Goal: Information Seeking & Learning: Learn about a topic

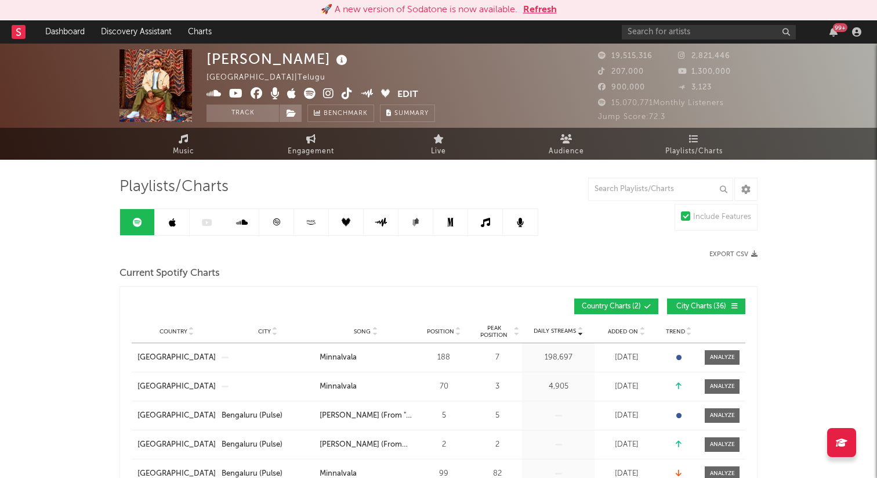
click at [537, 11] on button "Refresh" at bounding box center [540, 10] width 34 height 14
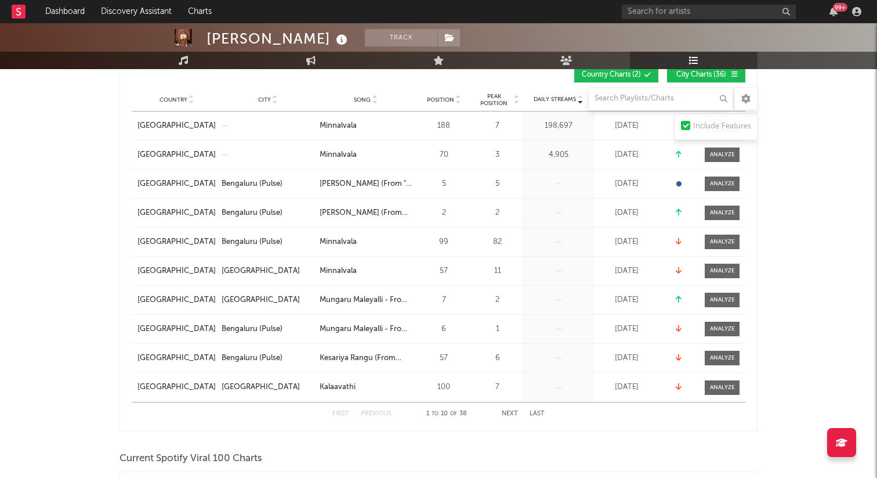
scroll to position [201, 0]
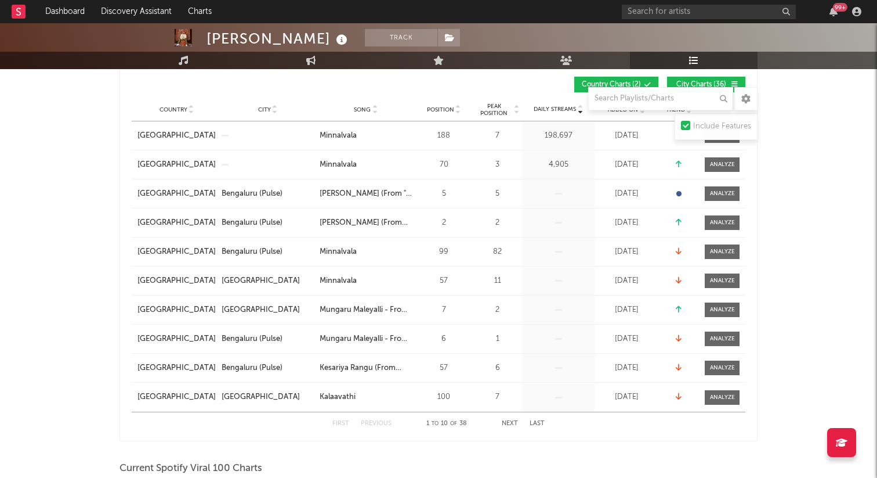
click at [509, 419] on div "First Previous 1 to 10 of 38 Next Last" at bounding box center [438, 423] width 212 height 23
click at [509, 422] on button "Next" at bounding box center [510, 423] width 16 height 6
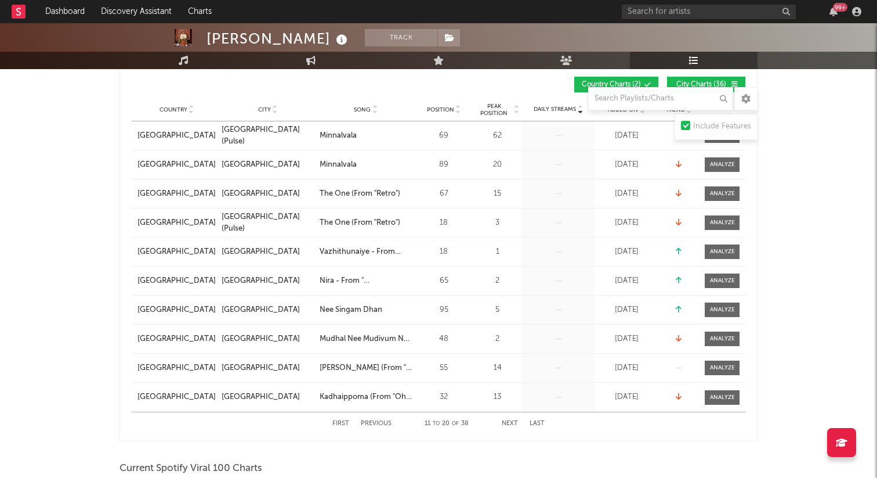
click at [509, 422] on button "Next" at bounding box center [510, 423] width 16 height 6
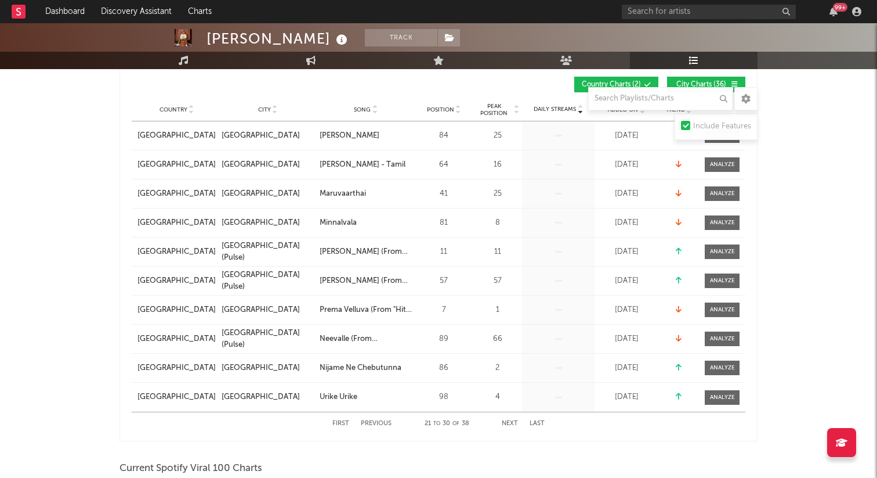
click at [509, 422] on button "Next" at bounding box center [510, 423] width 16 height 6
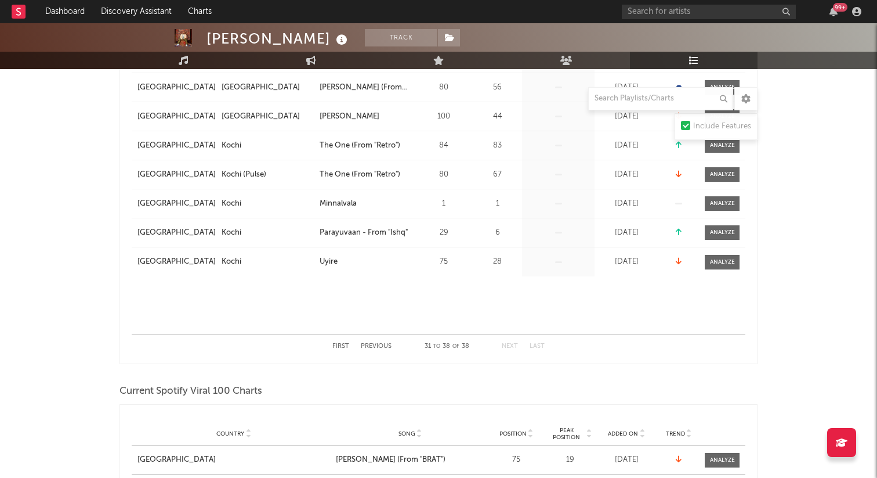
scroll to position [278, 0]
click at [343, 342] on div "First Previous 31 to 38 of 38 Next Last" at bounding box center [438, 346] width 212 height 23
click at [339, 349] on button "First" at bounding box center [340, 346] width 17 height 6
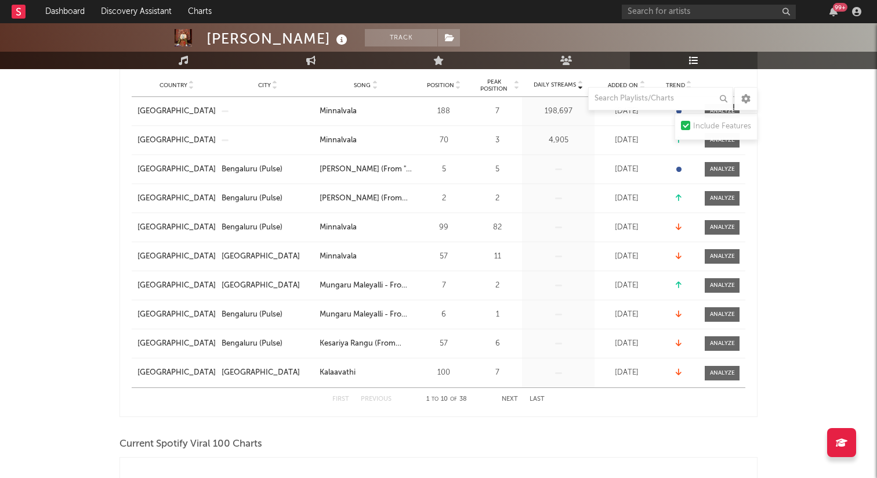
scroll to position [0, 0]
